Goal: Transaction & Acquisition: Purchase product/service

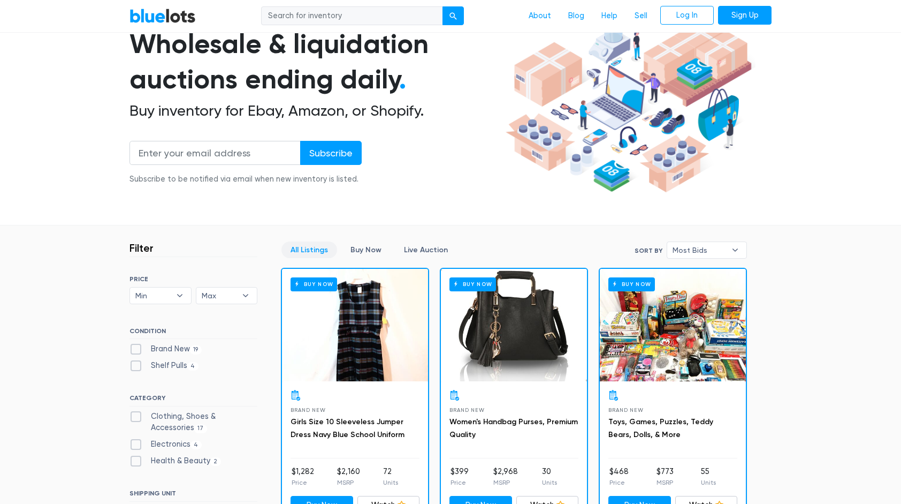
scroll to position [194, 0]
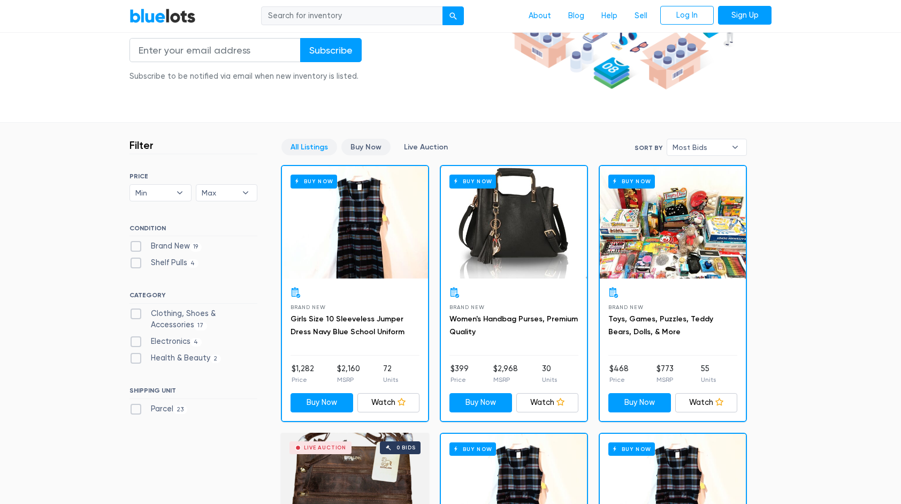
click at [360, 150] on link "Buy Now" at bounding box center [365, 147] width 49 height 17
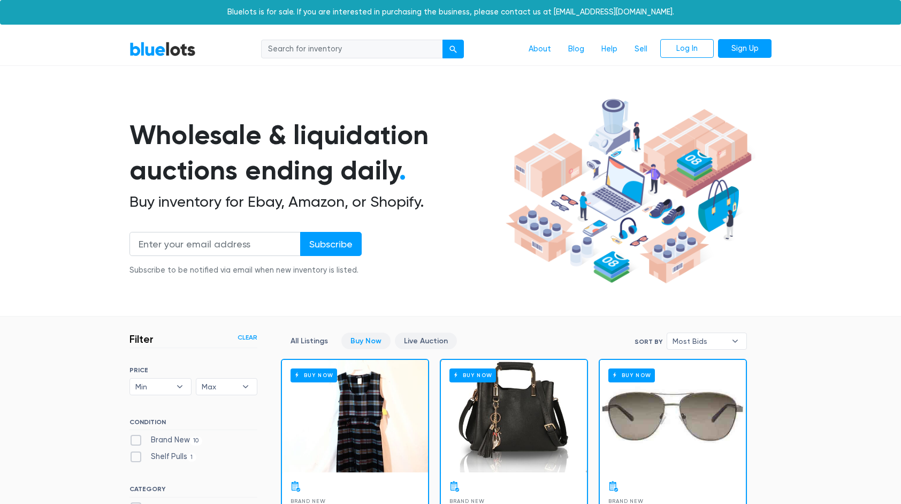
click at [423, 346] on link "Live Auction" at bounding box center [426, 340] width 62 height 17
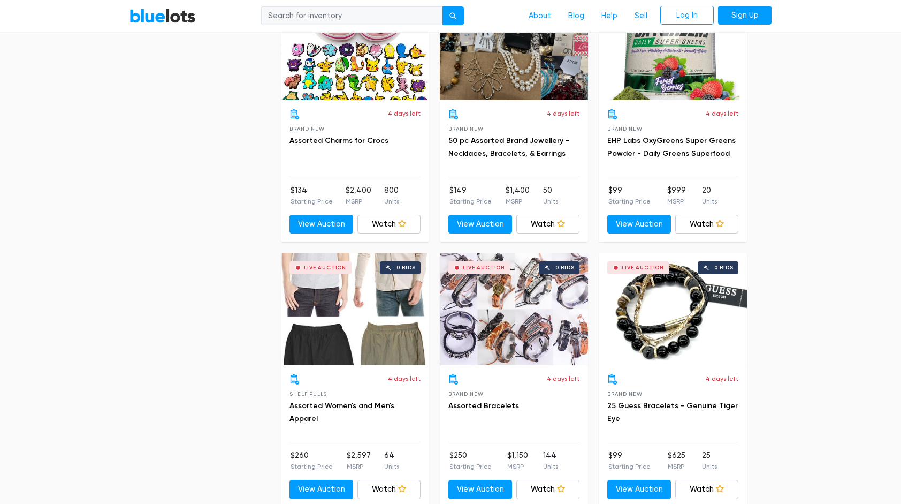
scroll to position [1698, 0]
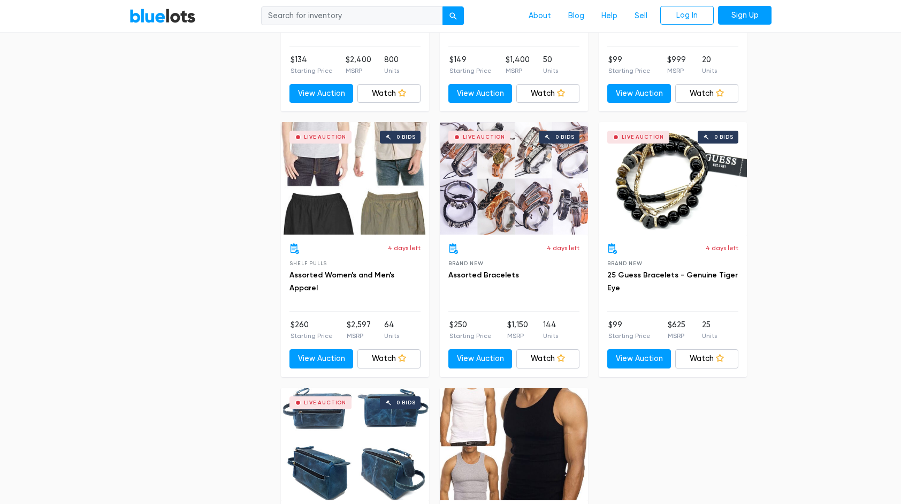
drag, startPoint x: 587, startPoint y: 494, endPoint x: 239, endPoint y: 435, distance: 353.0
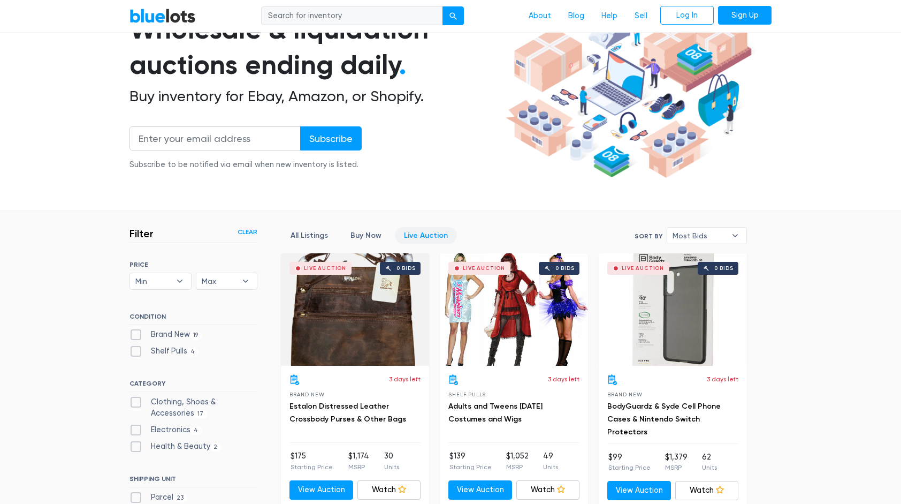
scroll to position [0, 0]
